Goal: Transaction & Acquisition: Purchase product/service

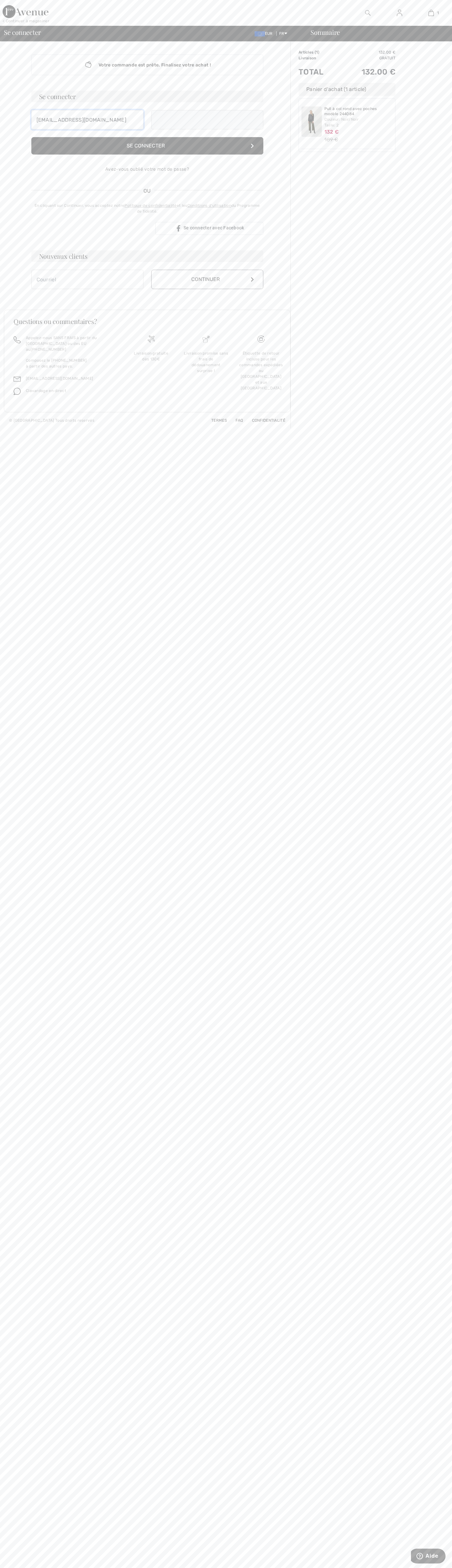
type input "[EMAIL_ADDRESS][DOMAIN_NAME]"
click at [151, 373] on div "Livraison gratuite dès 130€" at bounding box center [151, 376] width 55 height 69
click at [207, 286] on button "Continuer" at bounding box center [207, 286] width 112 height 19
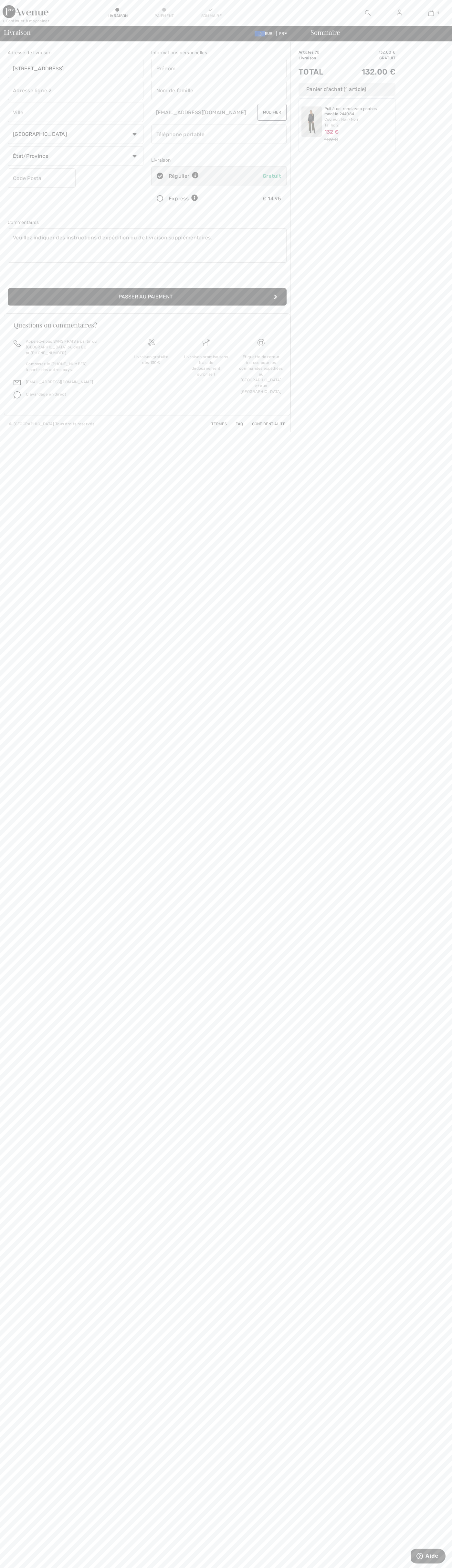
type input "[STREET_ADDRESS]"
type input "First floor"
type input "[GEOGRAPHIC_DATA]"
type input "98103"
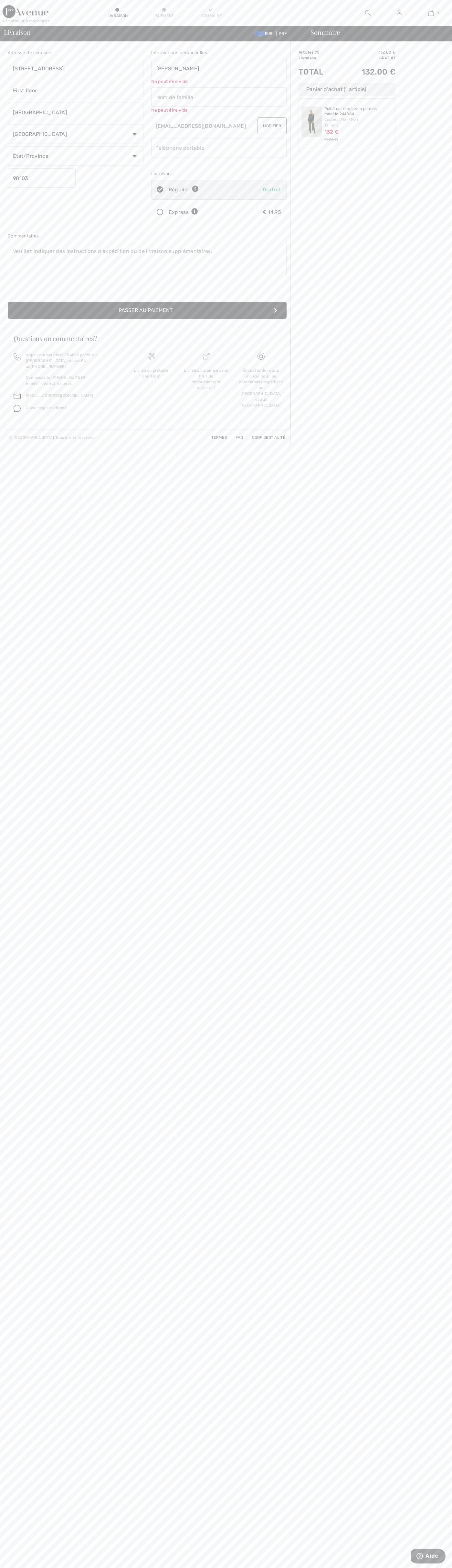
type input "[PERSON_NAME]"
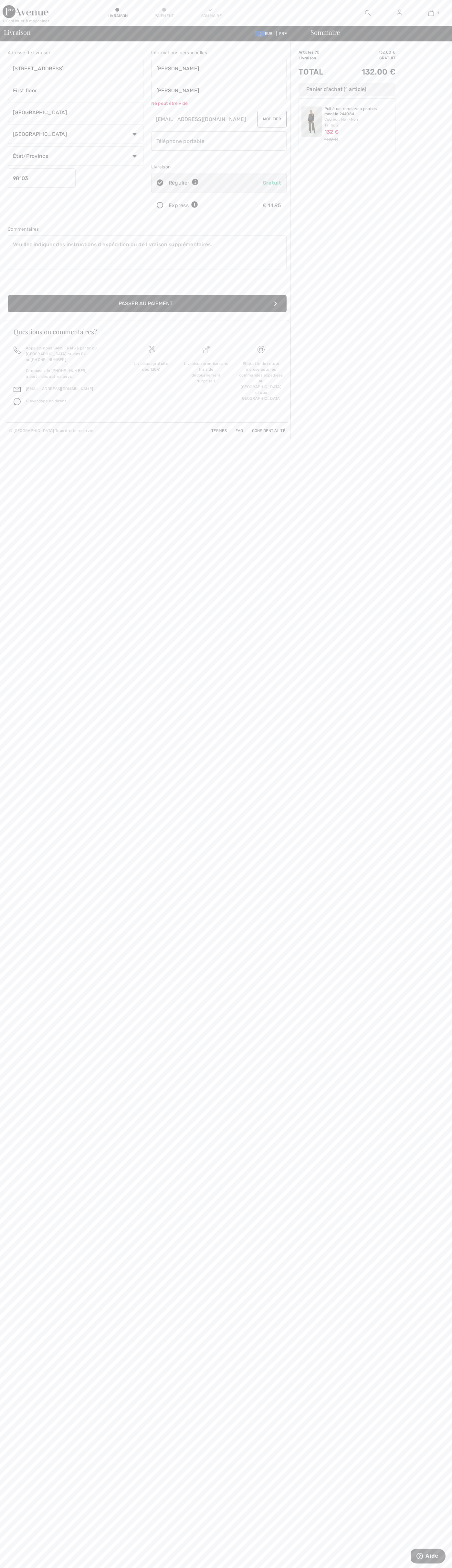
type input "[PERSON_NAME]"
type input "6502530000"
radio input "true"
click at [151, 370] on div "Livraison gratuite dès 130€" at bounding box center [151, 373] width 55 height 69
click at [26, 21] on div "< Continuer à magasiner" at bounding box center [26, 21] width 47 height 6
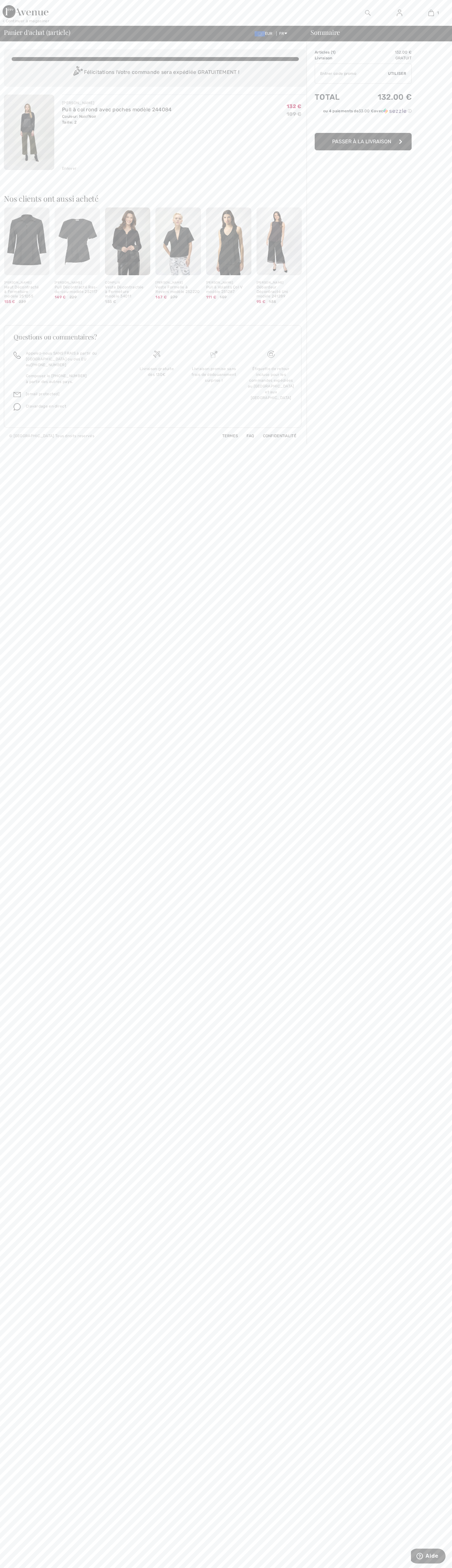
click at [69, 169] on div "Enlever" at bounding box center [69, 169] width 15 height 6
